Goal: Find contact information: Find contact information

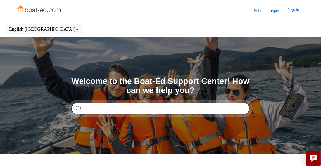
click at [239, 109] on input "Search" at bounding box center [160, 109] width 179 height 12
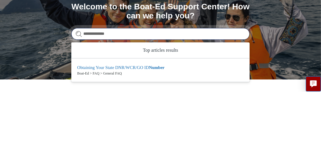
type input "**********"
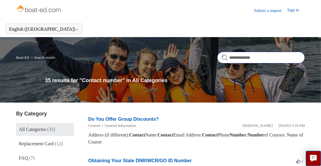
click at [285, 60] on input "**********" at bounding box center [262, 58] width 88 height 12
